Goal: Transaction & Acquisition: Obtain resource

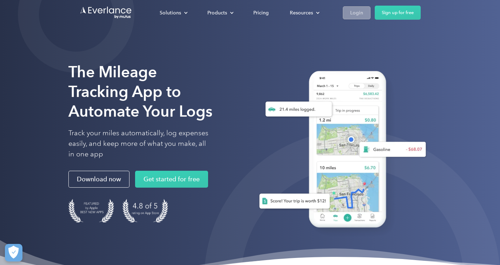
click at [352, 16] on div "Login" at bounding box center [356, 12] width 13 height 9
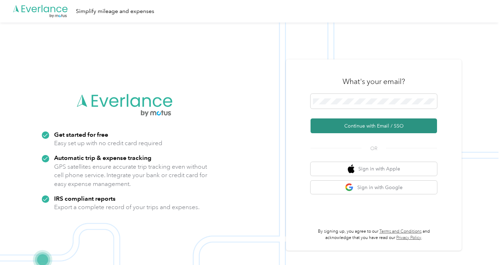
click at [390, 128] on button "Continue with Email / SSO" at bounding box center [373, 125] width 126 height 15
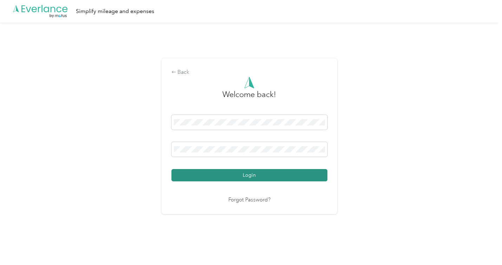
click at [268, 179] on button "Login" at bounding box center [249, 175] width 156 height 12
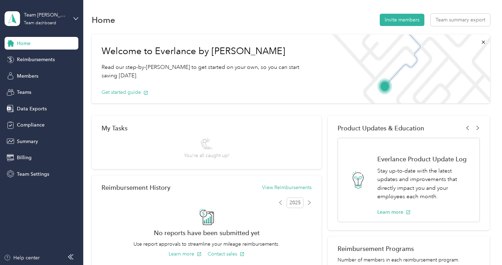
click at [75, 14] on div "Team Schlafke Real Estate Team Team dashboard" at bounding box center [42, 18] width 74 height 25
click at [26, 77] on div "Personal dashboard" at bounding box center [99, 73] width 178 height 12
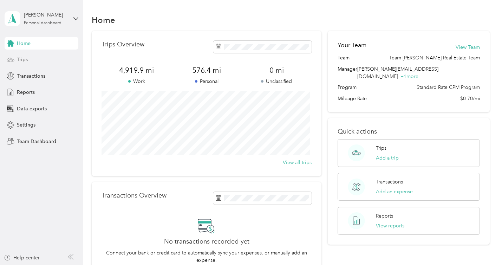
click at [22, 62] on span "Trips" at bounding box center [22, 59] width 11 height 7
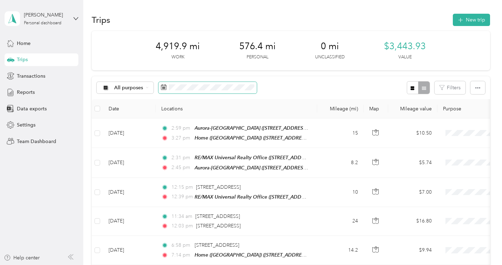
click at [240, 91] on span at bounding box center [207, 88] width 98 height 12
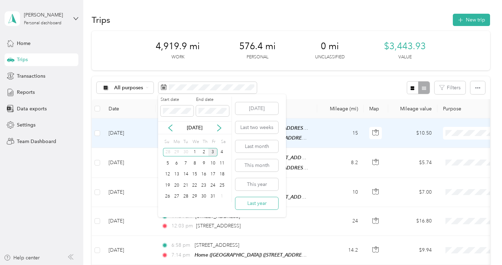
click at [267, 206] on button "Last year" at bounding box center [256, 203] width 43 height 12
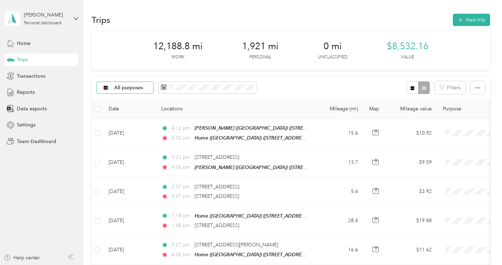
click at [128, 89] on span "All purposes" at bounding box center [128, 87] width 29 height 5
click at [130, 116] on li "Unclassified" at bounding box center [156, 112] width 119 height 12
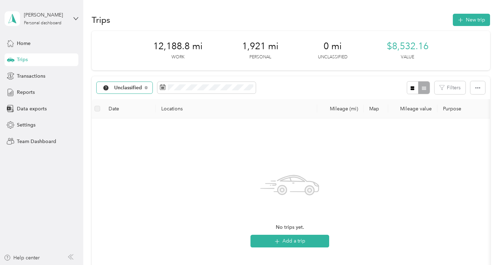
click at [131, 92] on div "Unclassified" at bounding box center [125, 88] width 56 height 12
click at [127, 136] on span "Personal" at bounding box center [162, 136] width 96 height 7
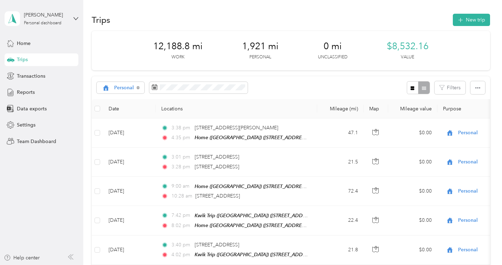
click at [110, 111] on th "Date" at bounding box center [129, 108] width 53 height 19
click at [475, 85] on span "button" at bounding box center [477, 88] width 5 height 6
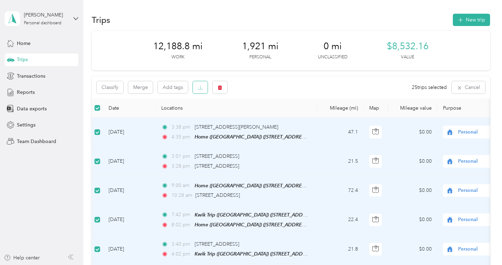
click at [199, 85] on icon "button" at bounding box center [200, 87] width 5 height 5
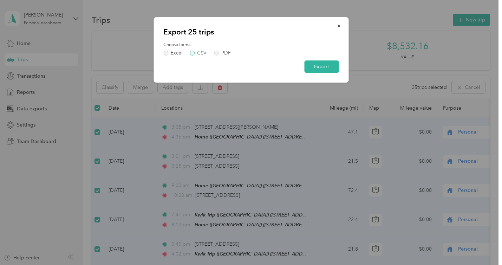
click at [194, 53] on label "CSV" at bounding box center [198, 53] width 17 height 5
click at [326, 63] on button "Export" at bounding box center [321, 66] width 34 height 12
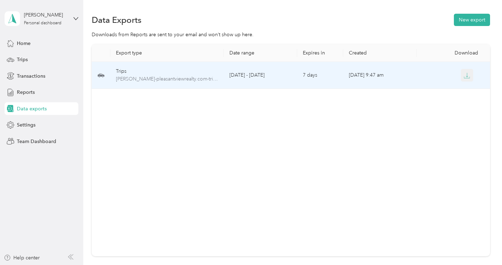
click at [465, 78] on icon "button" at bounding box center [466, 75] width 6 height 6
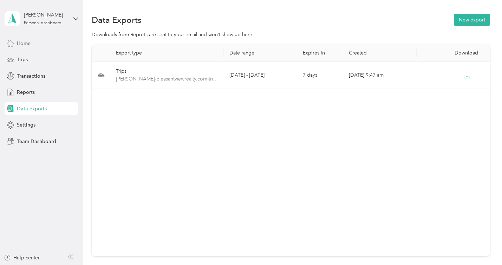
click at [32, 43] on div "Home" at bounding box center [42, 43] width 74 height 13
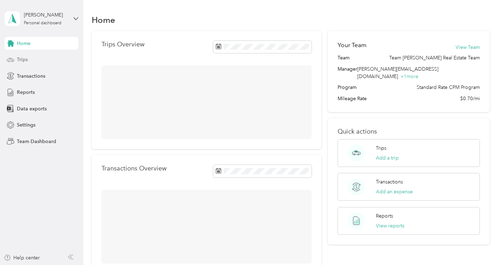
click at [25, 60] on span "Trips" at bounding box center [22, 59] width 11 height 7
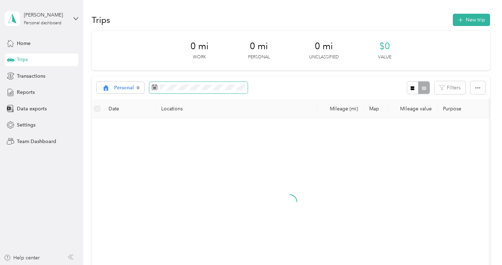
click at [221, 82] on span at bounding box center [198, 88] width 98 height 12
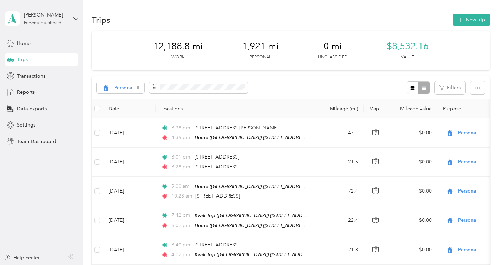
click at [289, 88] on div "Personal Filters" at bounding box center [291, 87] width 398 height 23
click at [138, 88] on icon at bounding box center [138, 87] width 3 height 3
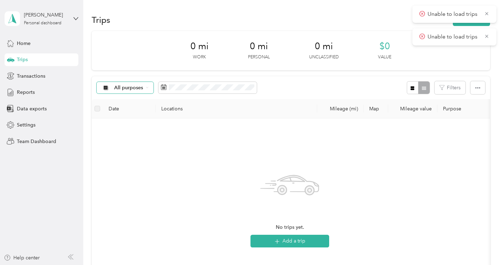
click at [325, 85] on div "All purposes Filters" at bounding box center [291, 87] width 398 height 23
click at [29, 60] on div "Trips" at bounding box center [42, 59] width 74 height 13
click at [484, 13] on icon at bounding box center [486, 14] width 5 height 6
click at [486, 15] on icon at bounding box center [486, 14] width 5 height 6
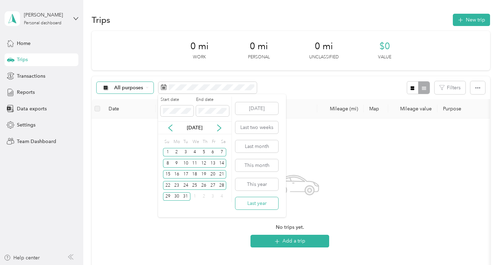
click at [274, 202] on button "Last year" at bounding box center [256, 203] width 43 height 12
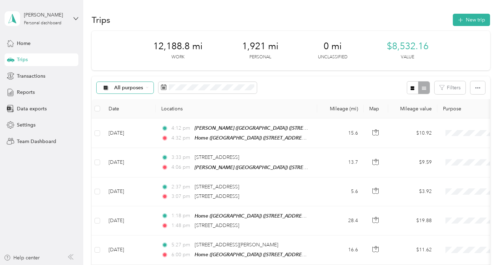
click at [280, 67] on div "12,188.8 mi Work 1,921 mi Personal 0 mi Unclassified $8,532.16 Value" at bounding box center [291, 50] width 398 height 39
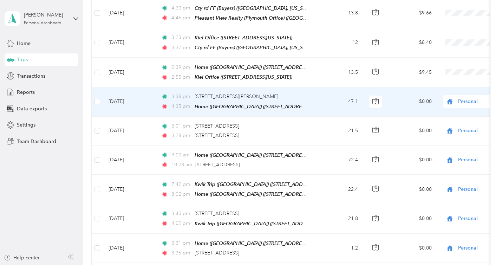
scroll to position [707, 0]
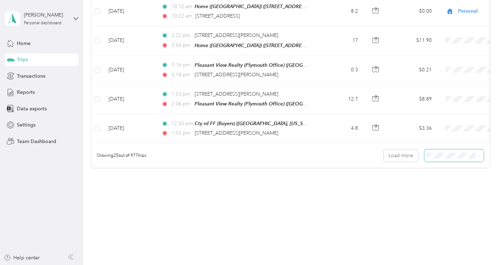
click at [446, 150] on span at bounding box center [454, 155] width 60 height 12
click at [443, 188] on li "100 per load" at bounding box center [452, 193] width 60 height 12
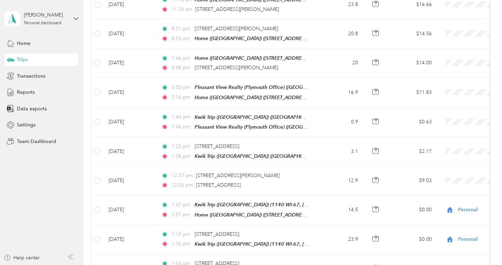
scroll to position [2885, 0]
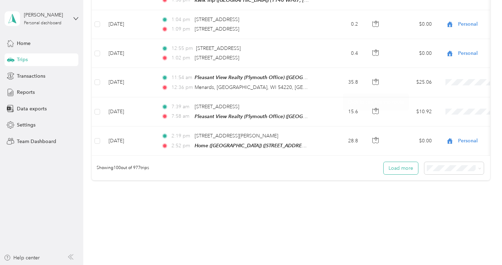
click at [400, 162] on button "Load more" at bounding box center [400, 168] width 34 height 12
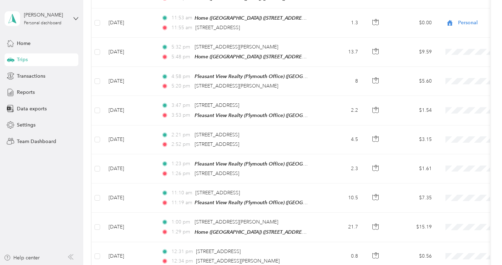
scroll to position [5791, 0]
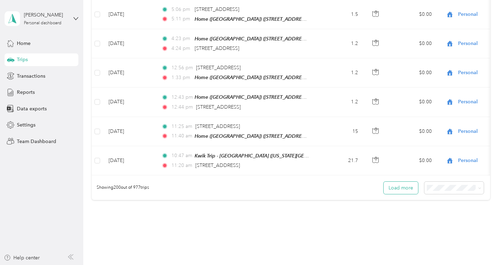
click at [400, 181] on button "Load more" at bounding box center [400, 187] width 34 height 12
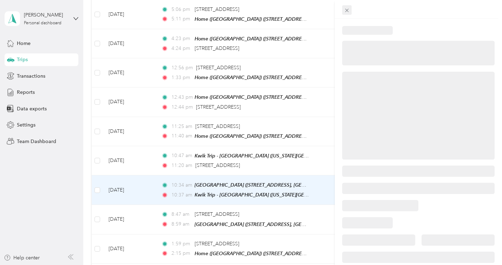
click at [346, 12] on icon at bounding box center [347, 10] width 6 height 6
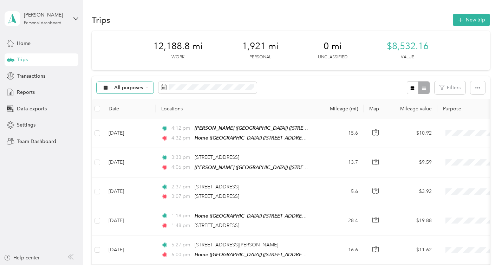
click at [147, 85] on div "All purposes" at bounding box center [125, 88] width 57 height 12
click at [122, 138] on span "Personal" at bounding box center [162, 136] width 96 height 7
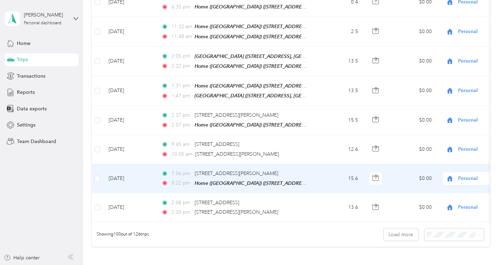
scroll to position [2885, 0]
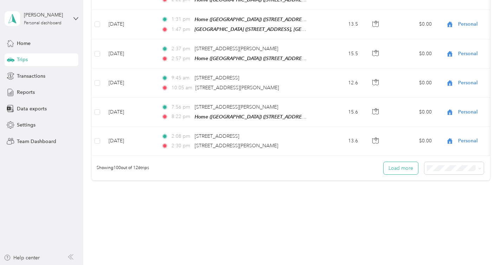
click at [413, 162] on button "Load more" at bounding box center [400, 168] width 34 height 12
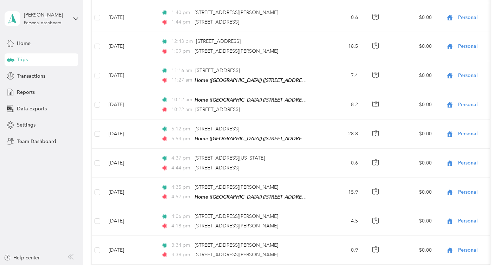
scroll to position [0, 0]
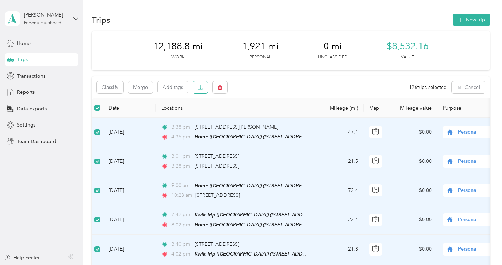
click at [197, 90] on button "button" at bounding box center [200, 87] width 15 height 12
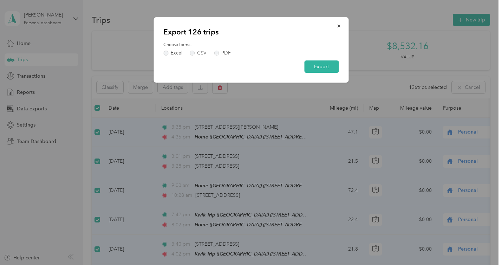
click at [194, 46] on label "Choose format" at bounding box center [250, 45] width 175 height 6
click at [192, 49] on div "Choose format Excel CSV PDF" at bounding box center [250, 49] width 175 height 14
click at [192, 51] on label "CSV" at bounding box center [198, 53] width 17 height 5
click at [323, 65] on button "Export" at bounding box center [321, 66] width 34 height 12
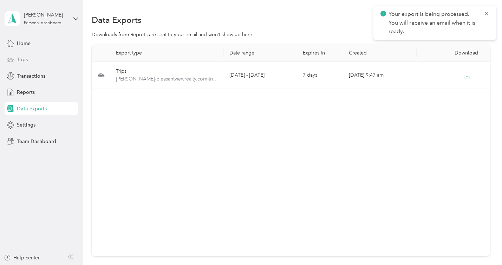
click at [25, 58] on span "Trips" at bounding box center [22, 59] width 11 height 7
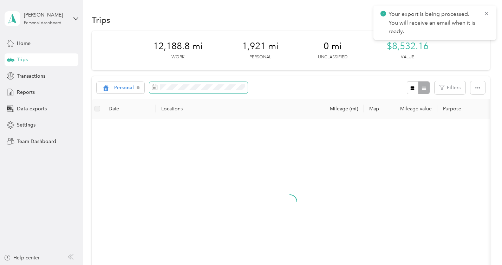
click at [184, 90] on span at bounding box center [198, 88] width 98 height 12
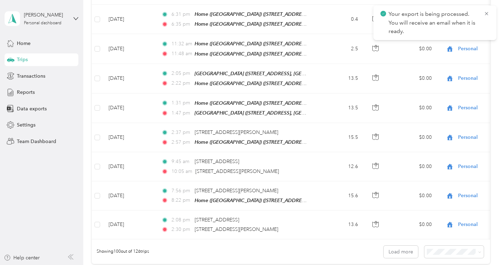
scroll to position [2885, 0]
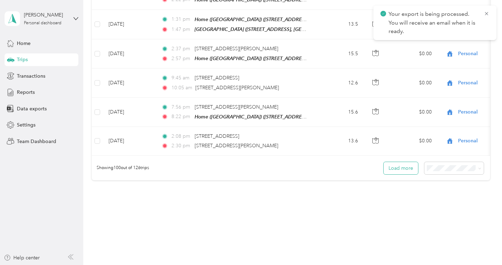
click at [399, 162] on button "Load more" at bounding box center [400, 168] width 34 height 12
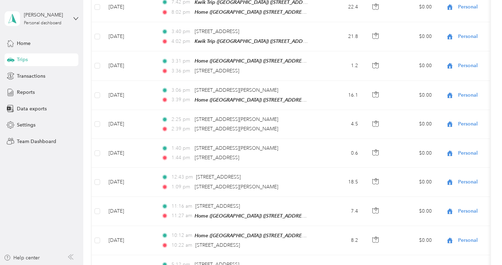
scroll to position [0, 0]
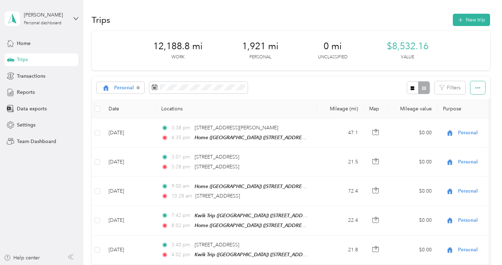
click at [477, 88] on icon "button" at bounding box center [477, 87] width 5 height 1
click at [470, 111] on span "Export" at bounding box center [465, 113] width 15 height 6
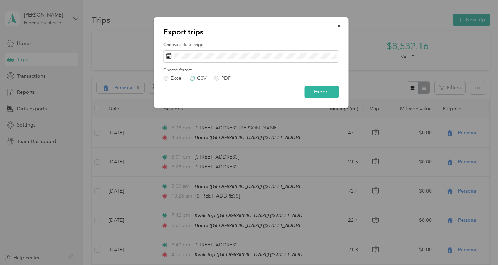
click at [198, 78] on div "CSV" at bounding box center [201, 78] width 9 height 5
click at [325, 90] on button "Export" at bounding box center [321, 92] width 34 height 12
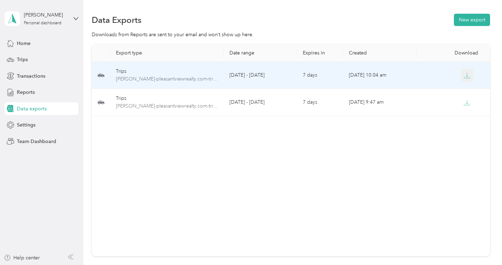
click at [465, 78] on icon "button" at bounding box center [466, 75] width 6 height 6
